Goal: Navigation & Orientation: Go to known website

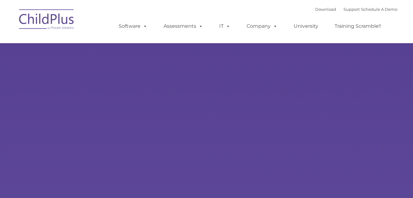
select select "MEDIUM"
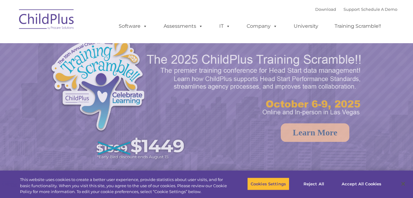
select select "MEDIUM"
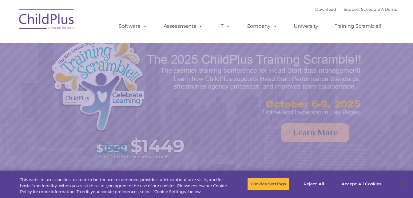
select select "MEDIUM"
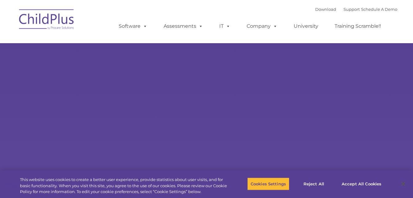
type input ""
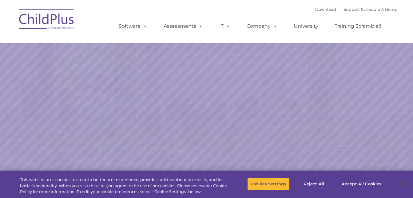
select select "MEDIUM"
